Goal: Task Accomplishment & Management: Manage account settings

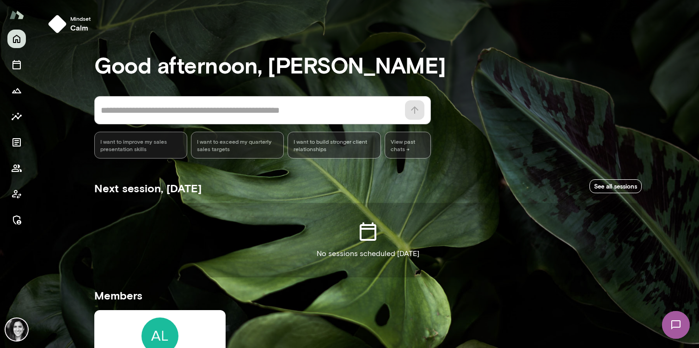
click at [10, 176] on div at bounding box center [16, 130] width 19 height 200
click at [15, 171] on icon "Members" at bounding box center [16, 168] width 11 height 11
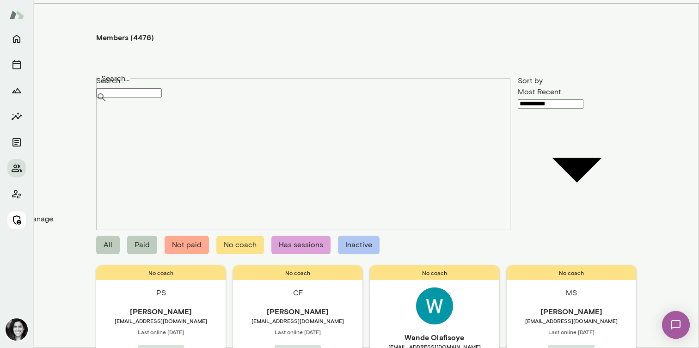
click at [13, 220] on icon "Manage" at bounding box center [17, 220] width 8 height 9
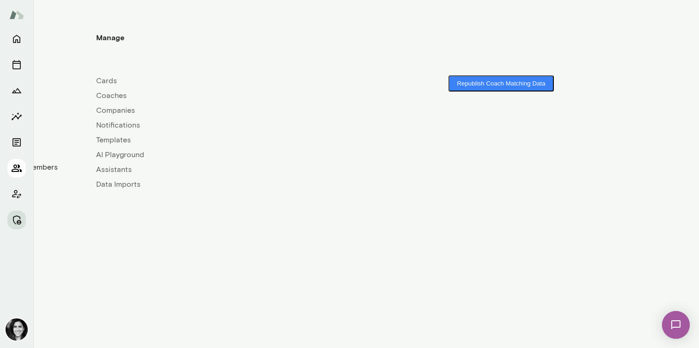
click at [18, 168] on icon "Members" at bounding box center [17, 168] width 10 height 7
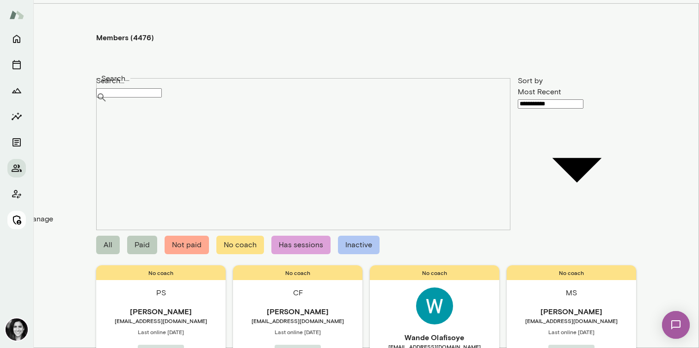
click at [17, 217] on icon "Manage" at bounding box center [16, 220] width 11 height 11
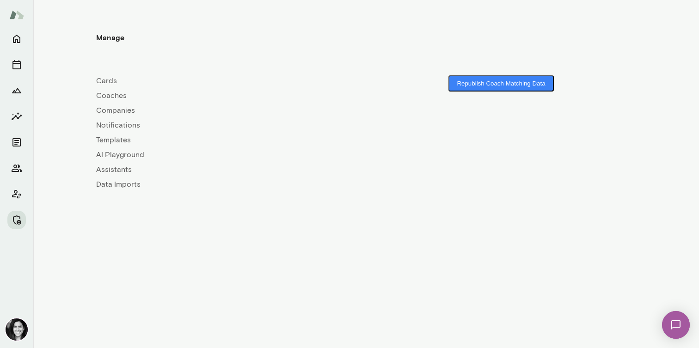
click at [110, 90] on link "Coaches" at bounding box center [231, 95] width 270 height 11
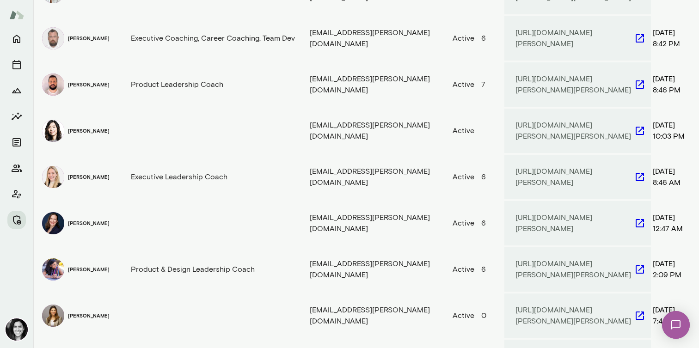
scroll to position [584, 0]
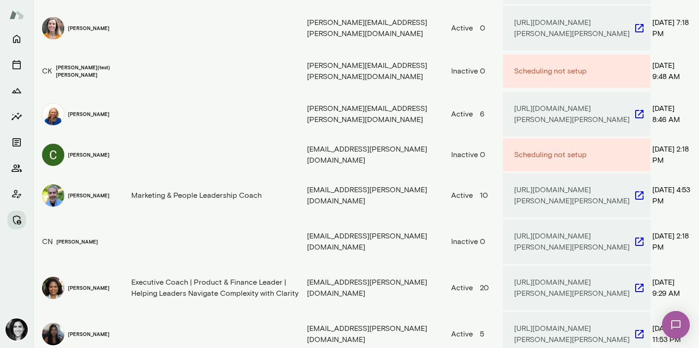
scroll to position [596, 0]
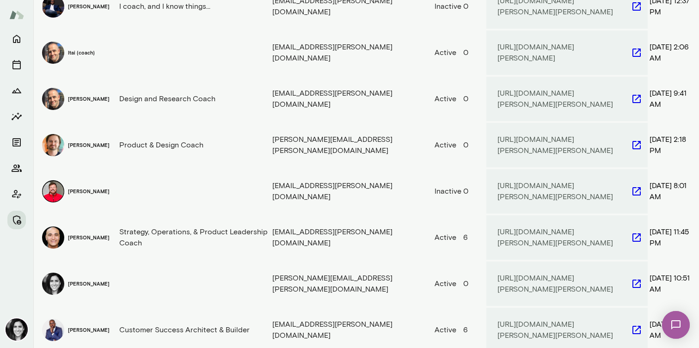
scroll to position [558, 0]
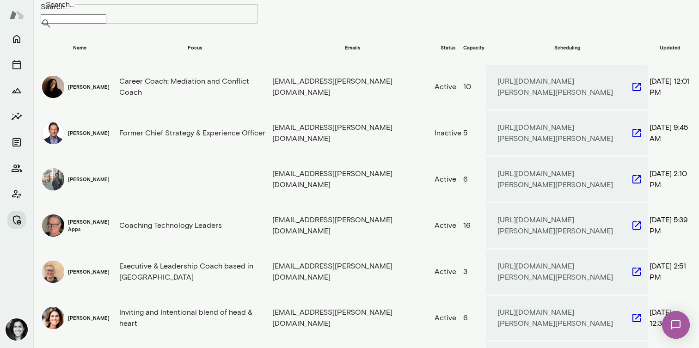
scroll to position [0, 0]
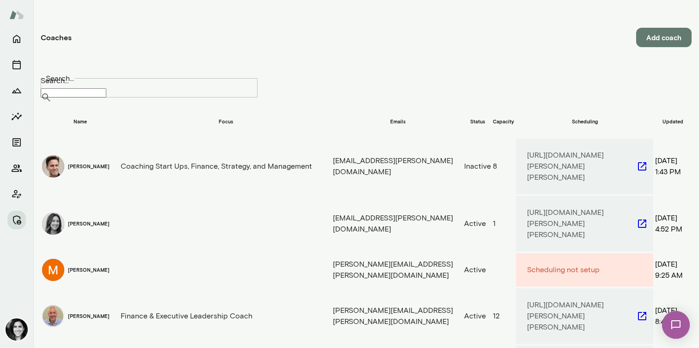
click at [106, 88] on input "Search..." at bounding box center [74, 92] width 66 height 9
type input "*"
click at [336, 53] on div "Coaches Add coach" at bounding box center [366, 37] width 651 height 61
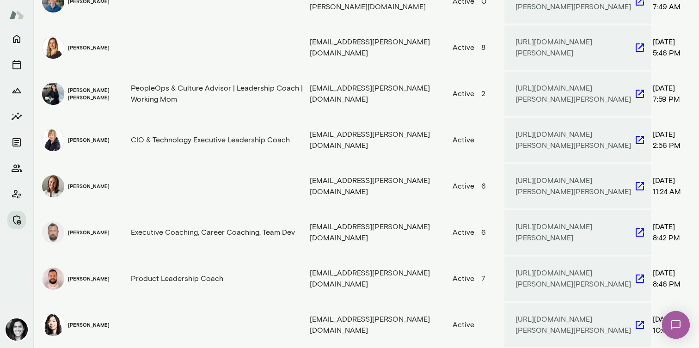
scroll to position [584, 0]
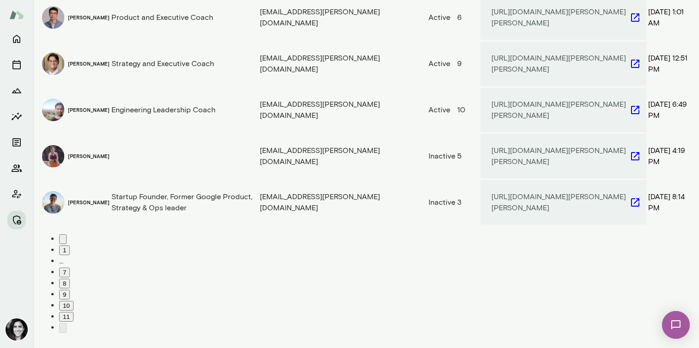
scroll to position [112, 0]
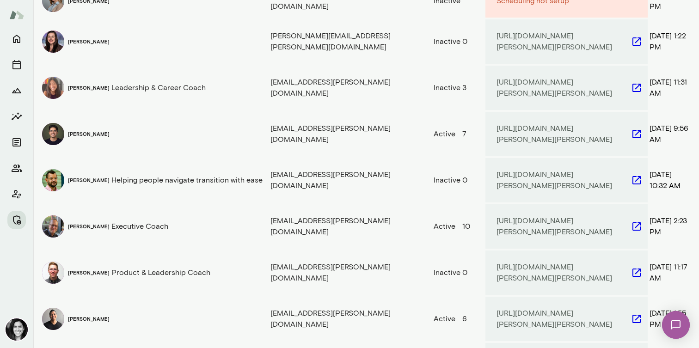
scroll to position [566, 0]
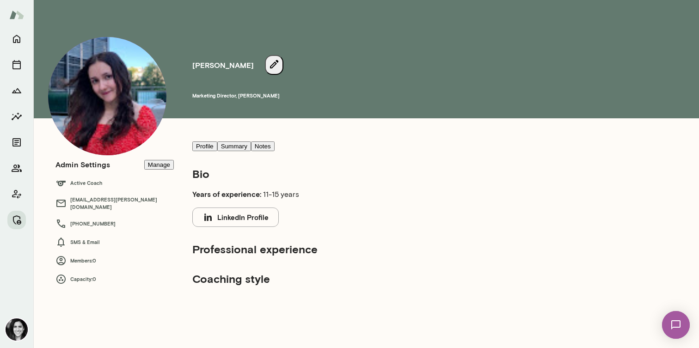
click at [161, 167] on button "Manage" at bounding box center [159, 165] width 30 height 10
click at [55, 38] on button "Deactivate coach" at bounding box center [27, 33] width 55 height 10
click at [123, 48] on button "Remove coach" at bounding box center [98, 37] width 49 height 19
click at [149, 170] on button "Manage" at bounding box center [159, 165] width 30 height 10
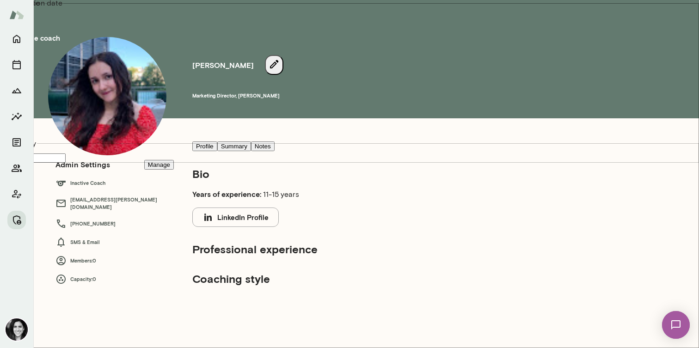
click at [123, 48] on button "Remove coach" at bounding box center [98, 37] width 49 height 19
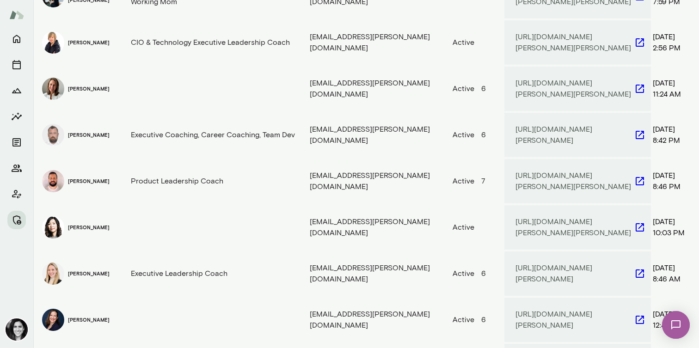
scroll to position [584, 0]
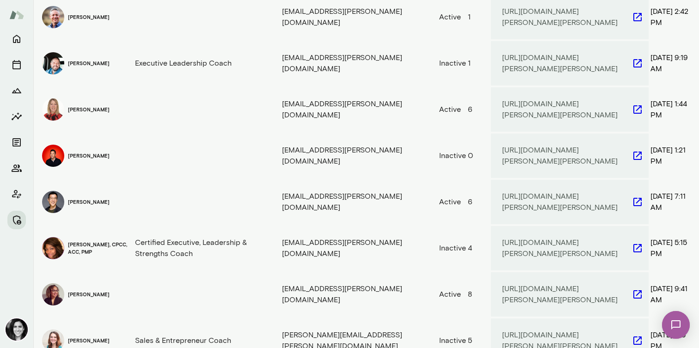
scroll to position [566, 0]
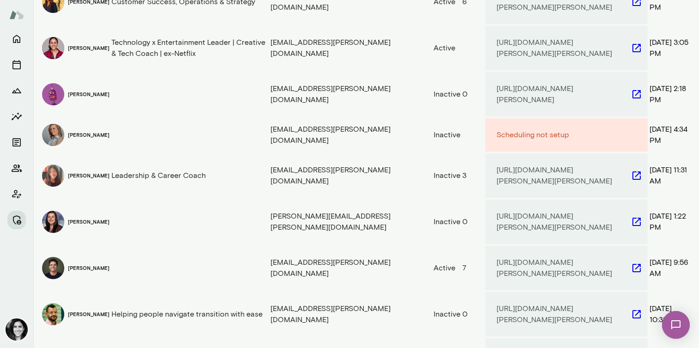
scroll to position [0, 0]
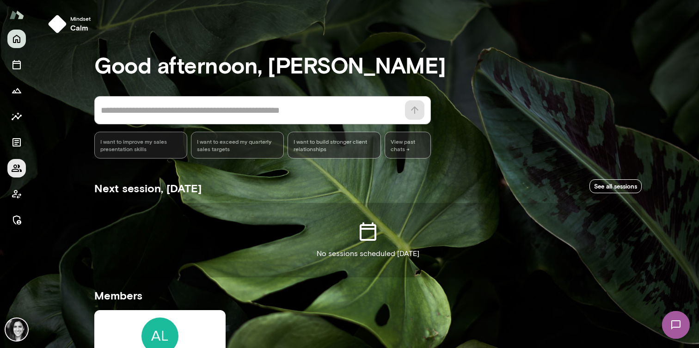
click at [18, 172] on icon "Members" at bounding box center [16, 168] width 11 height 11
